Goal: Task Accomplishment & Management: Complete application form

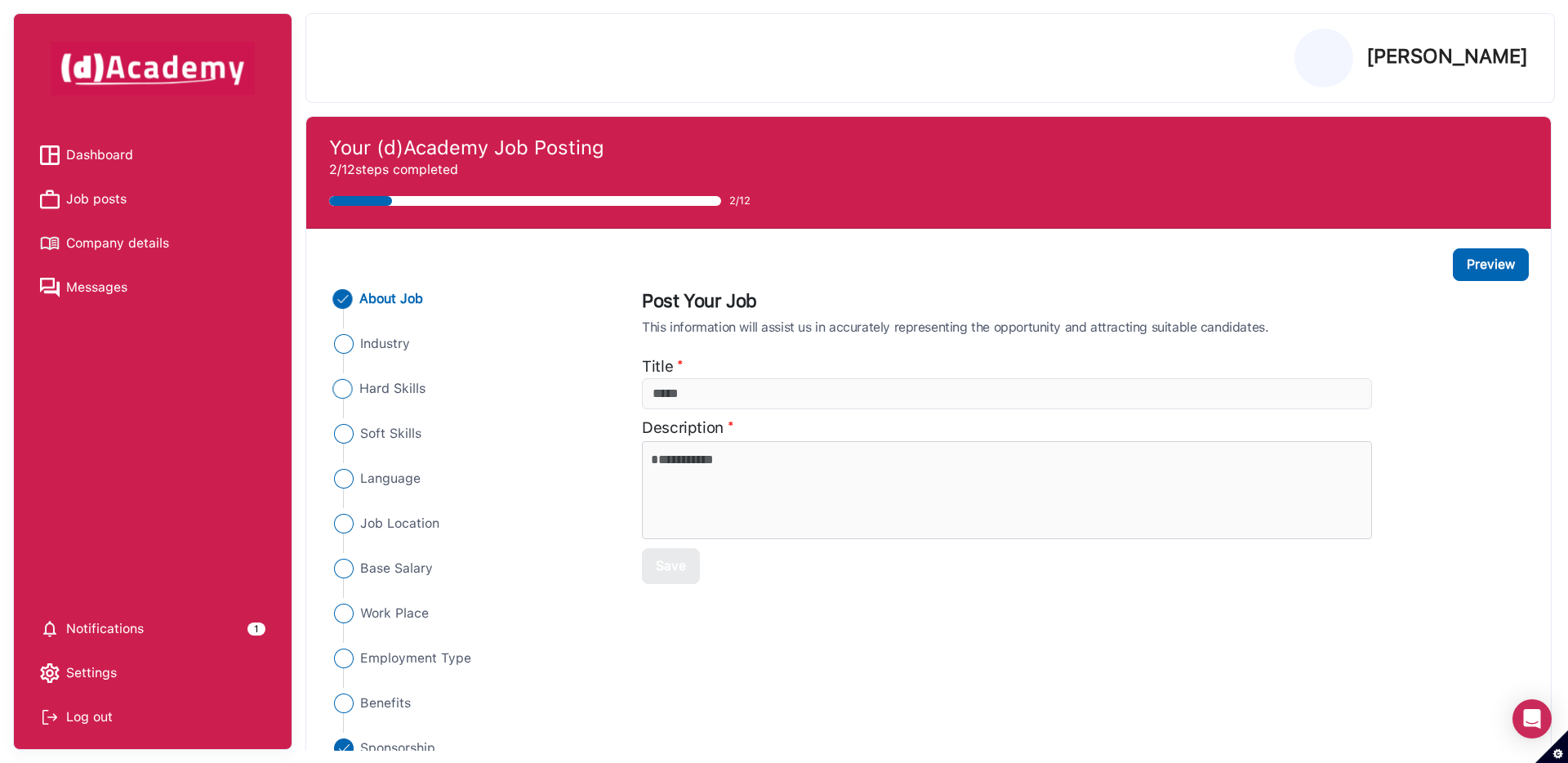
click at [407, 395] on span "Hard Skills" at bounding box center [393, 388] width 67 height 20
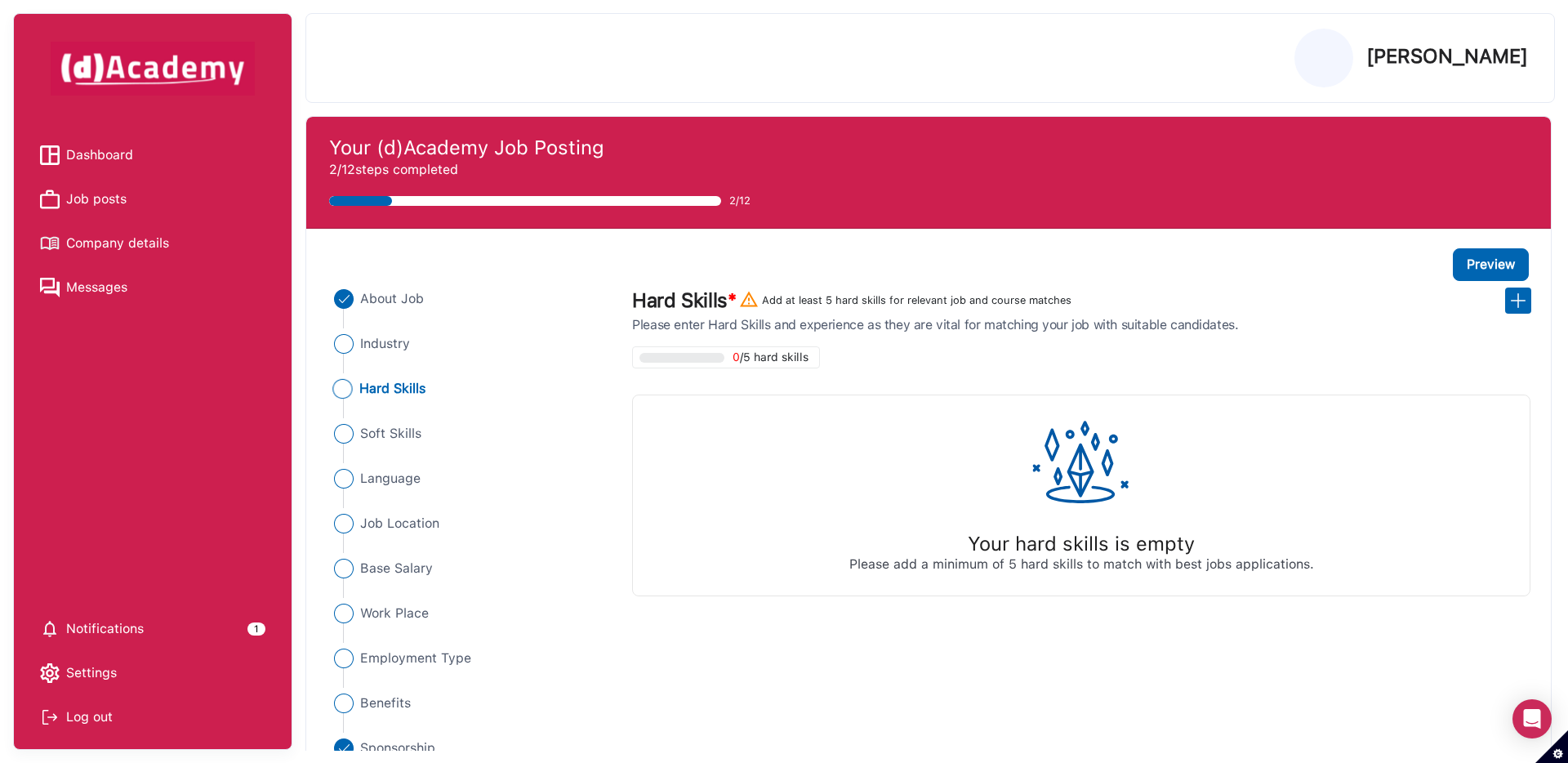
click at [1519, 315] on div "Hard Skills * Add at least 5 hard skills for relevant job and course matches Pl…" at bounding box center [1081, 310] width 899 height 46
click at [1518, 302] on img at bounding box center [1518, 301] width 20 height 20
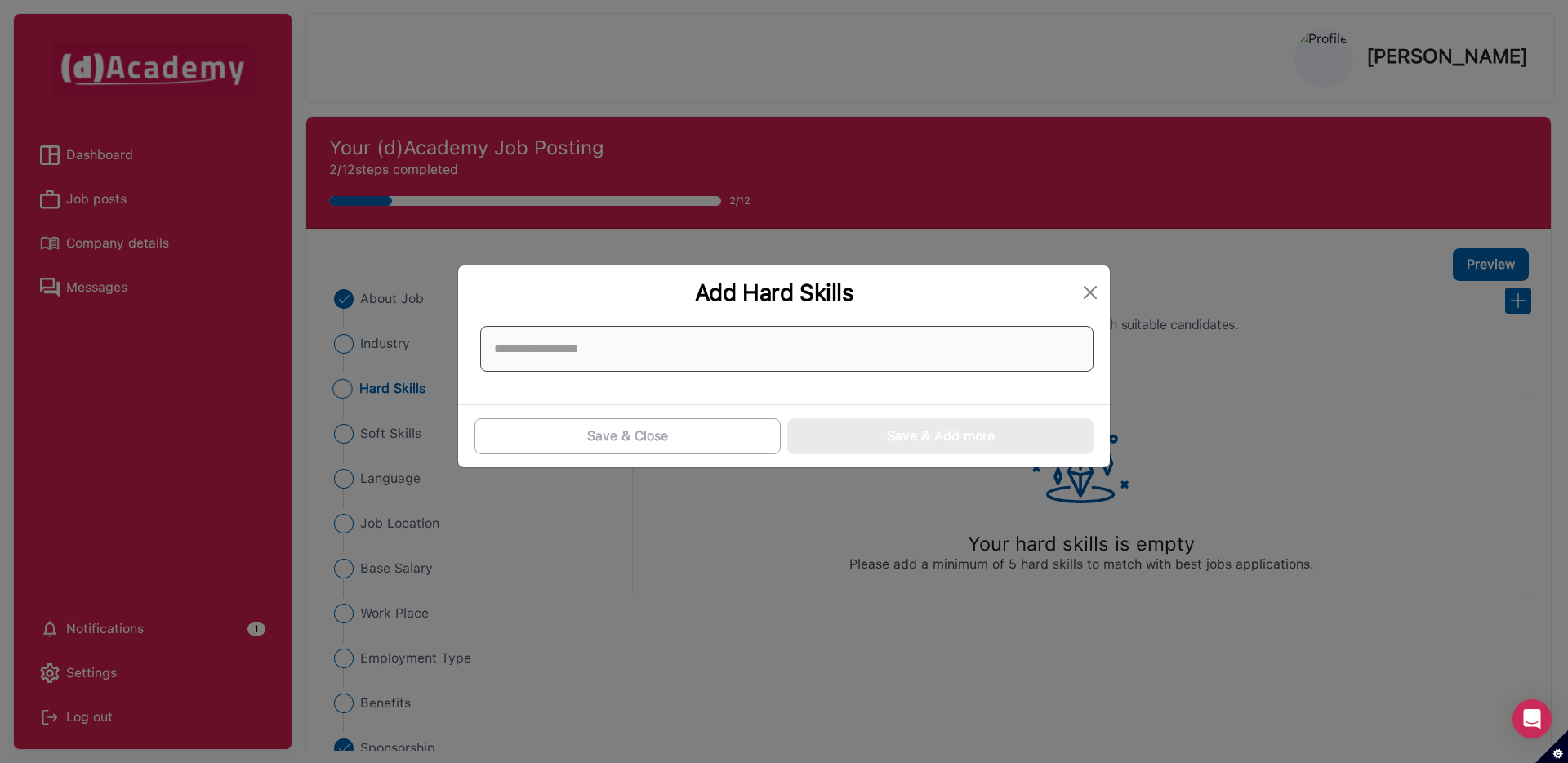
click at [951, 350] on input at bounding box center [787, 348] width 613 height 46
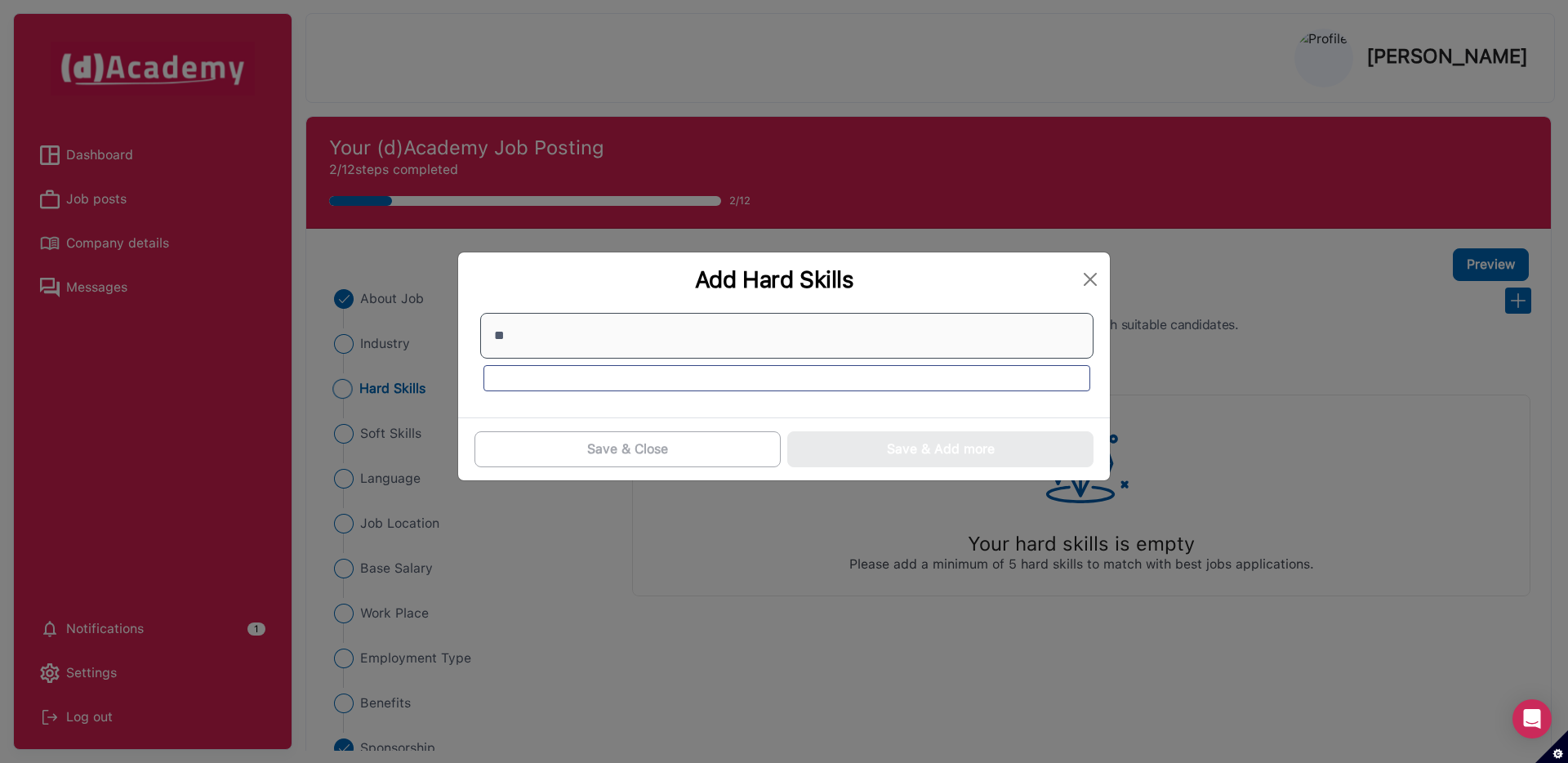
type input "*"
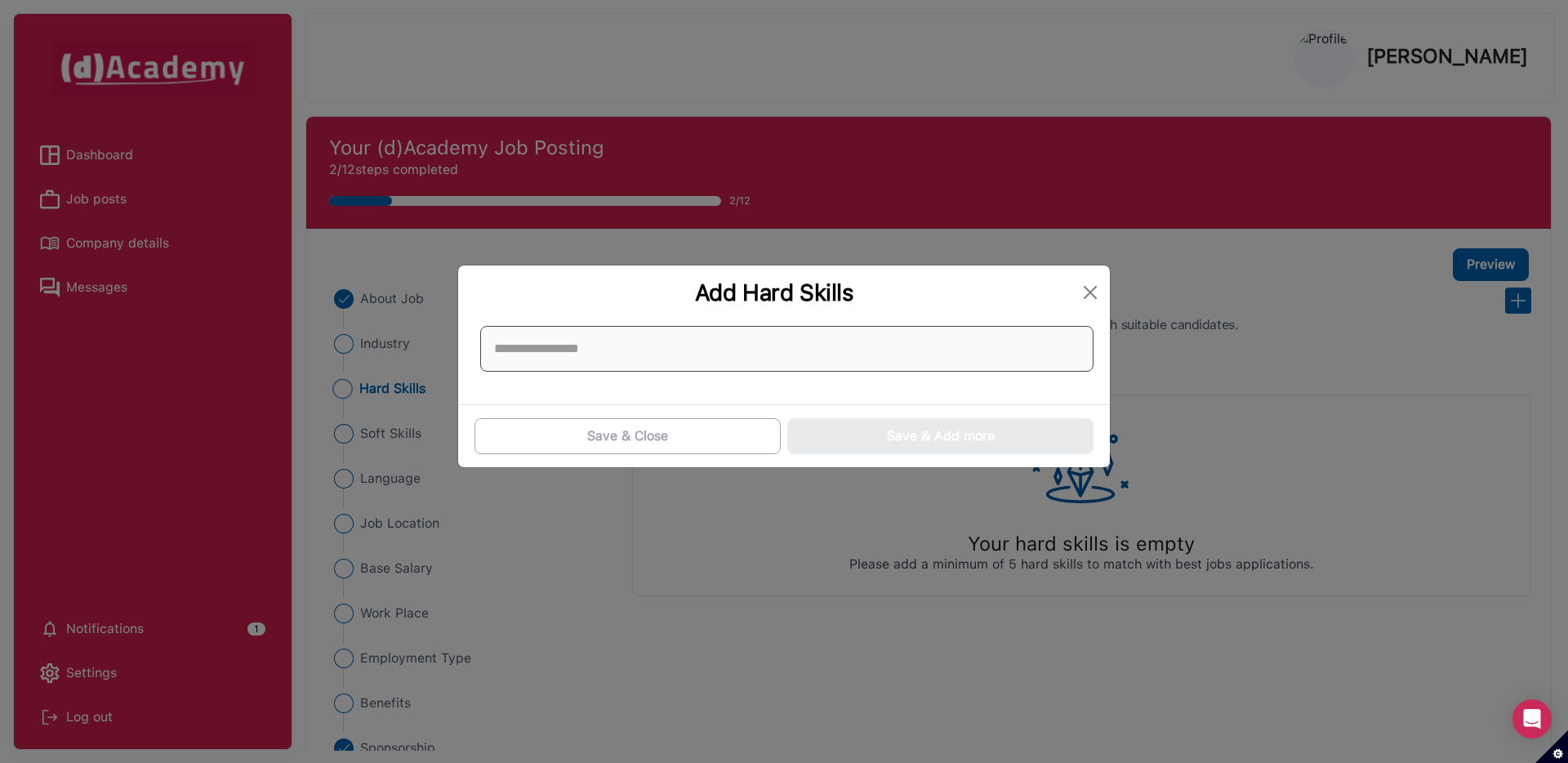
click at [914, 353] on input at bounding box center [787, 348] width 613 height 46
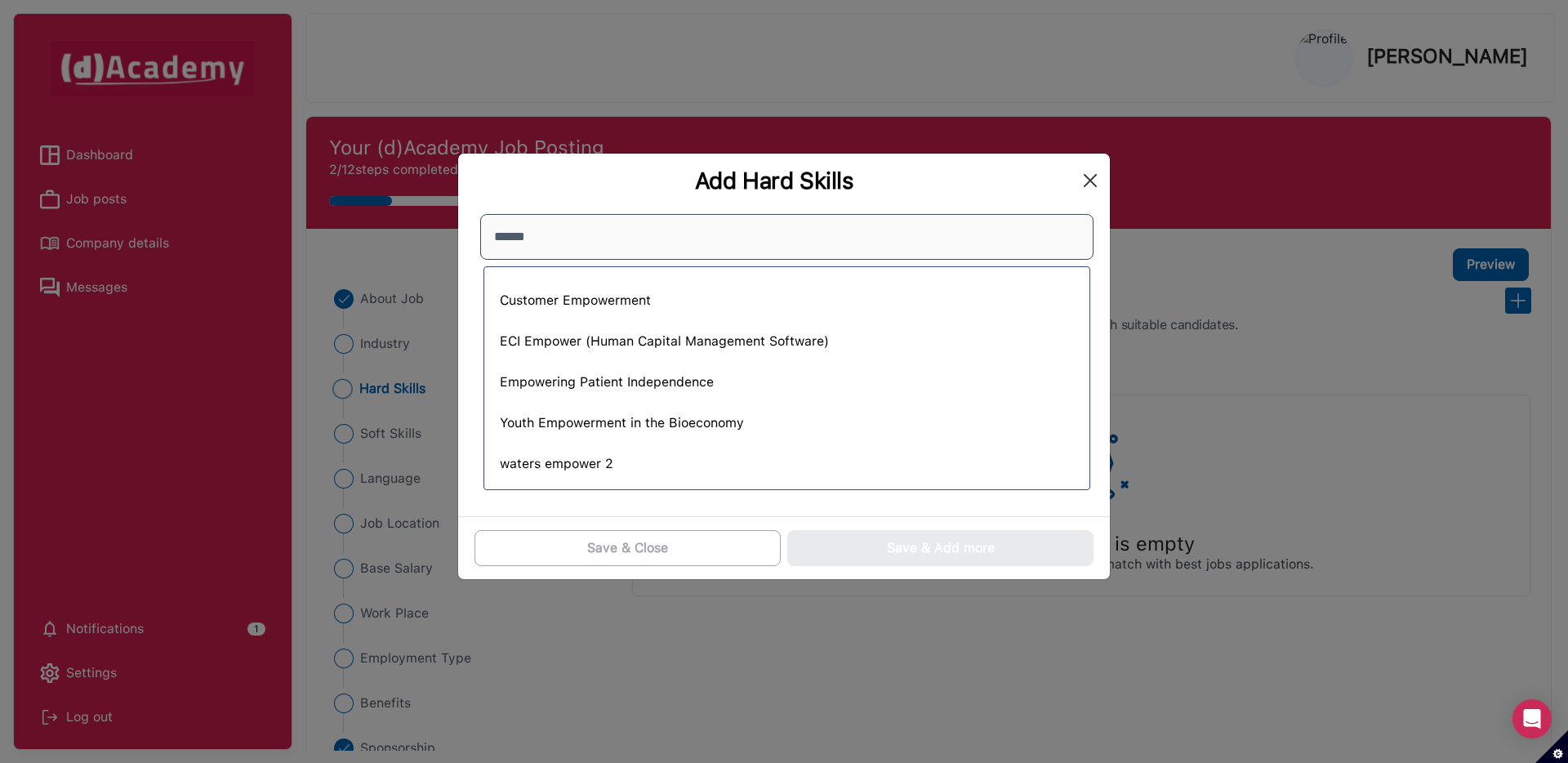
type input "******"
click at [1098, 183] on button "Close" at bounding box center [1090, 181] width 26 height 26
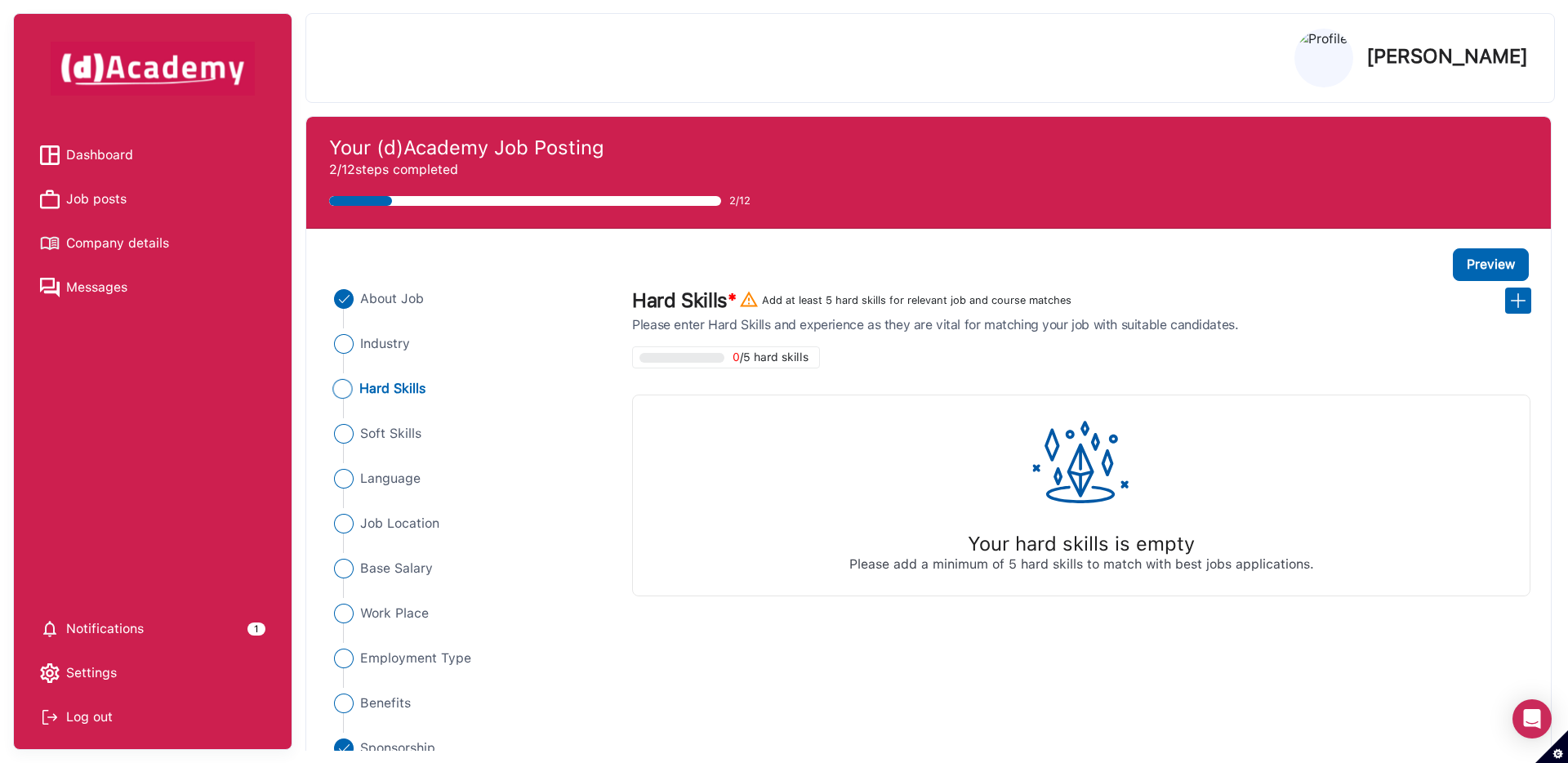
click at [1102, 109] on header "[PERSON_NAME]" at bounding box center [930, 57] width 1249 height 116
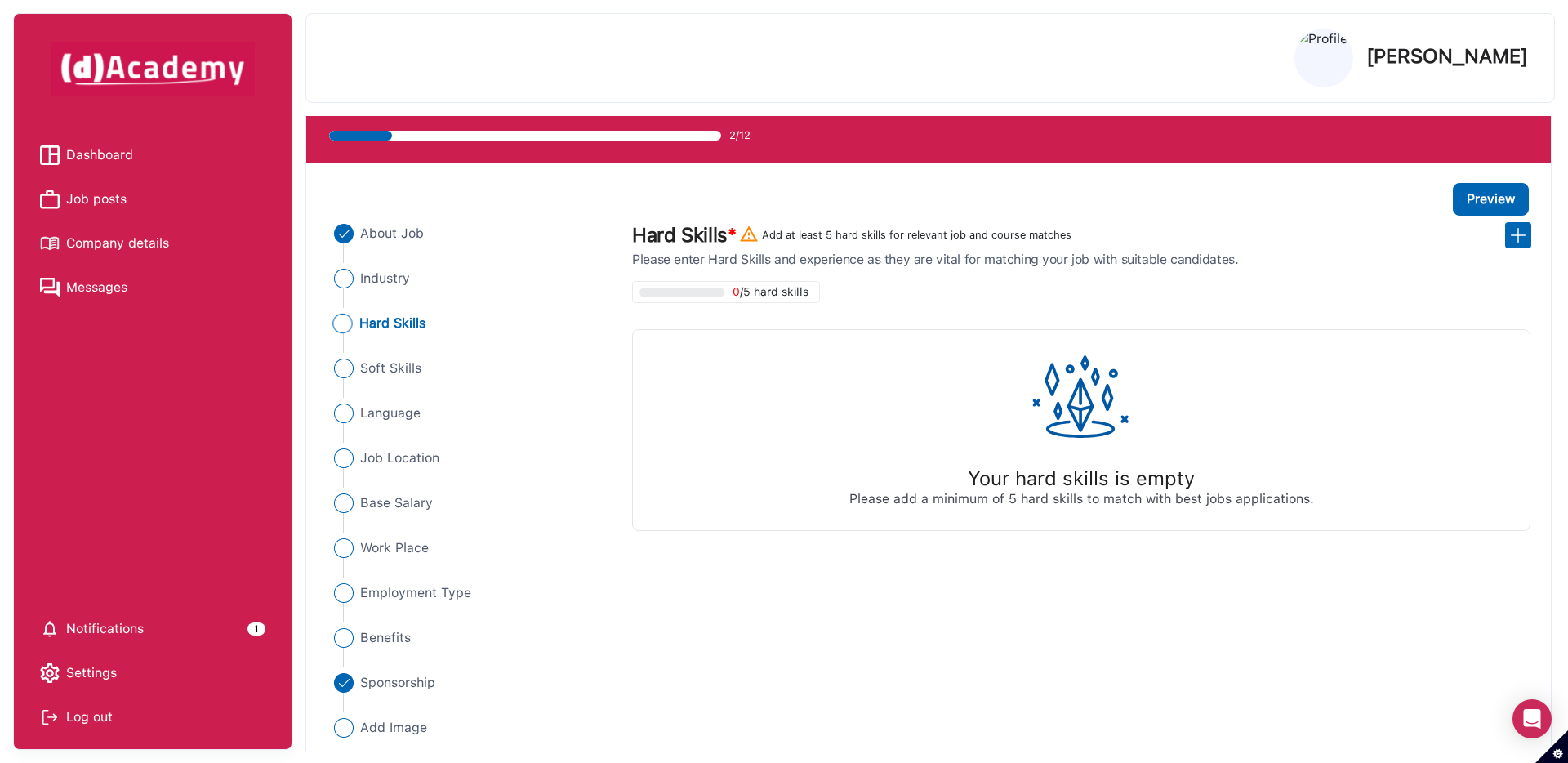
scroll to position [73, 0]
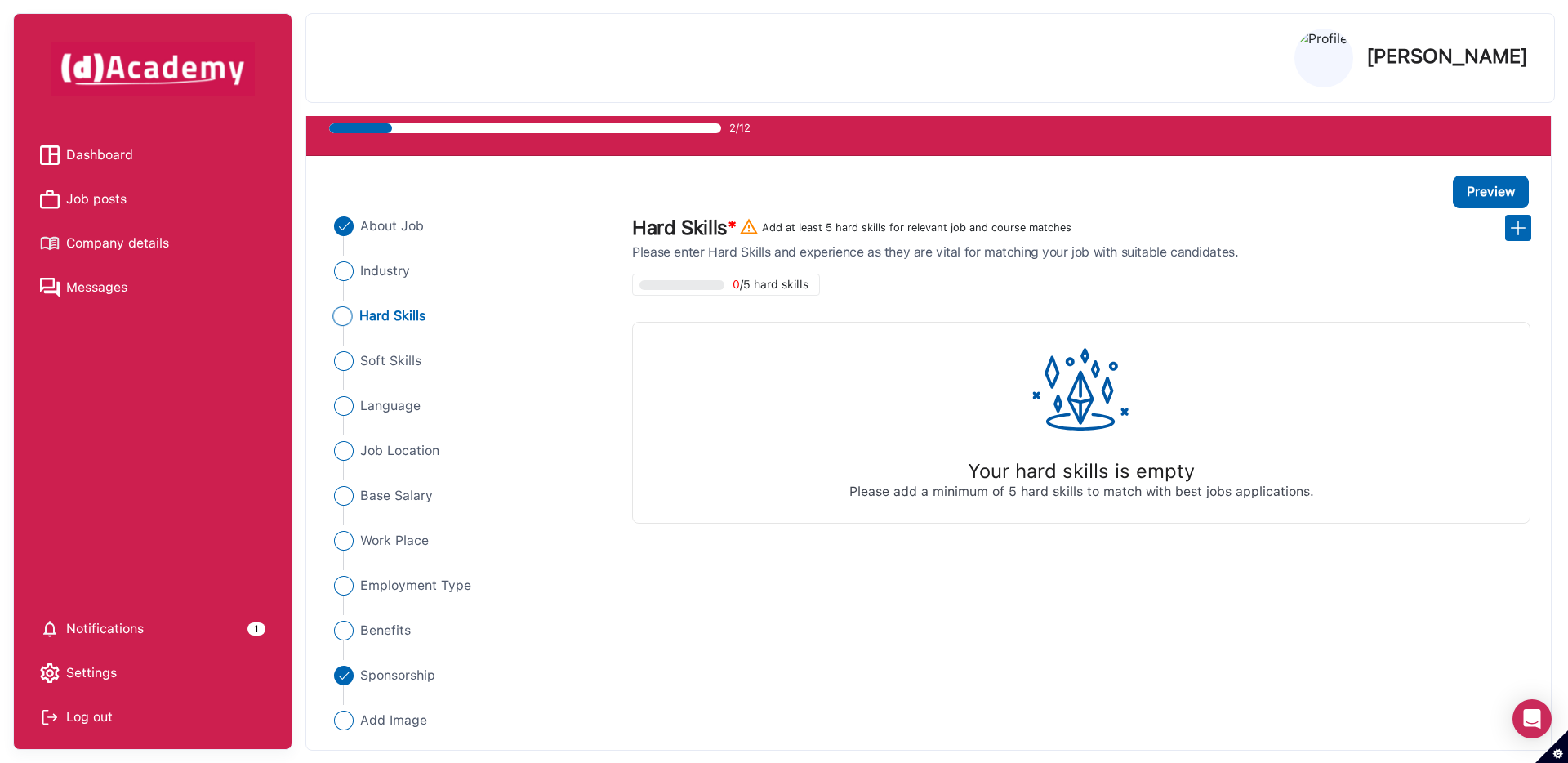
click at [175, 192] on link "Job posts" at bounding box center [152, 199] width 225 height 24
